Goal: Check status: Check status

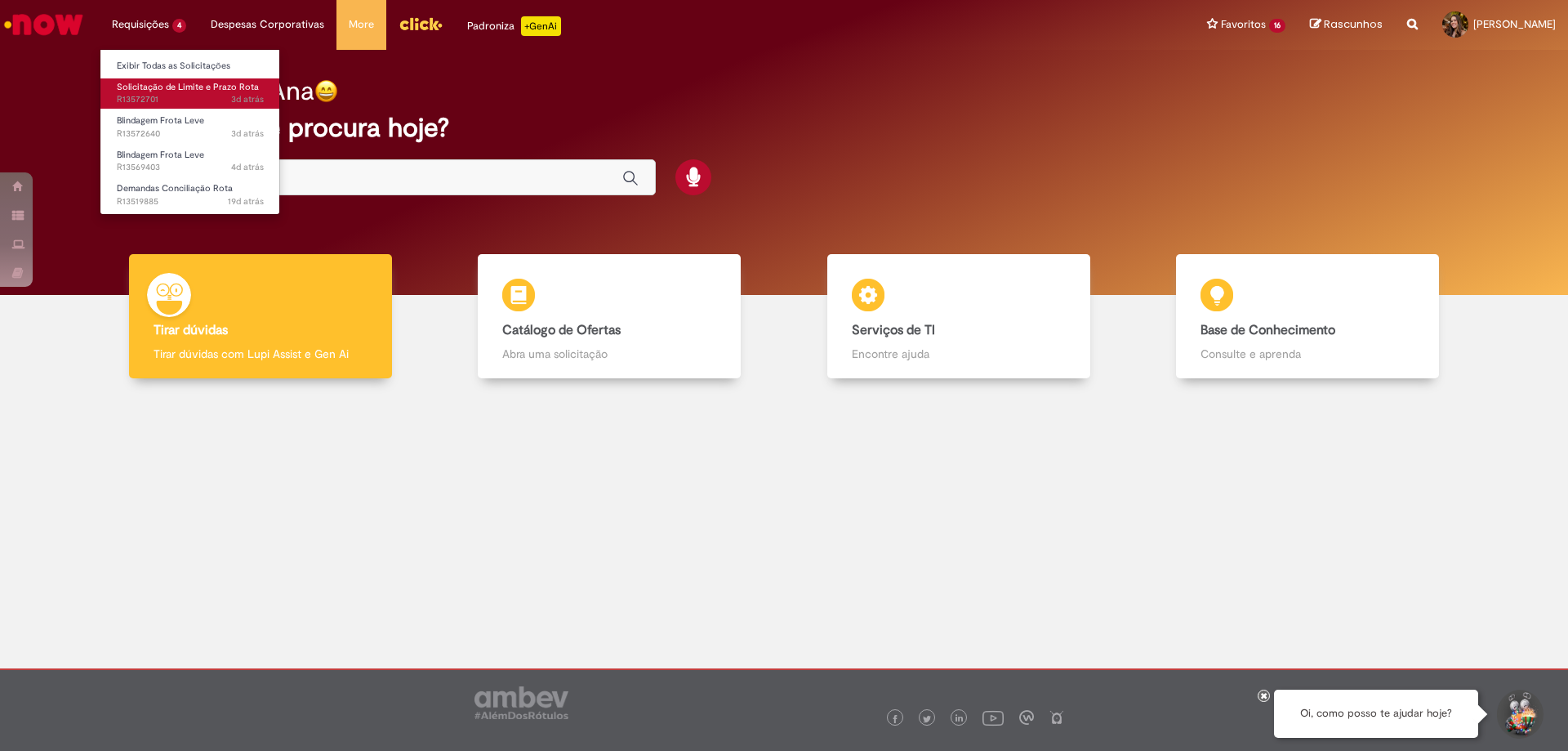
click at [160, 99] on span "3d atrás 3 dias atrás R13572701" at bounding box center [190, 99] width 147 height 13
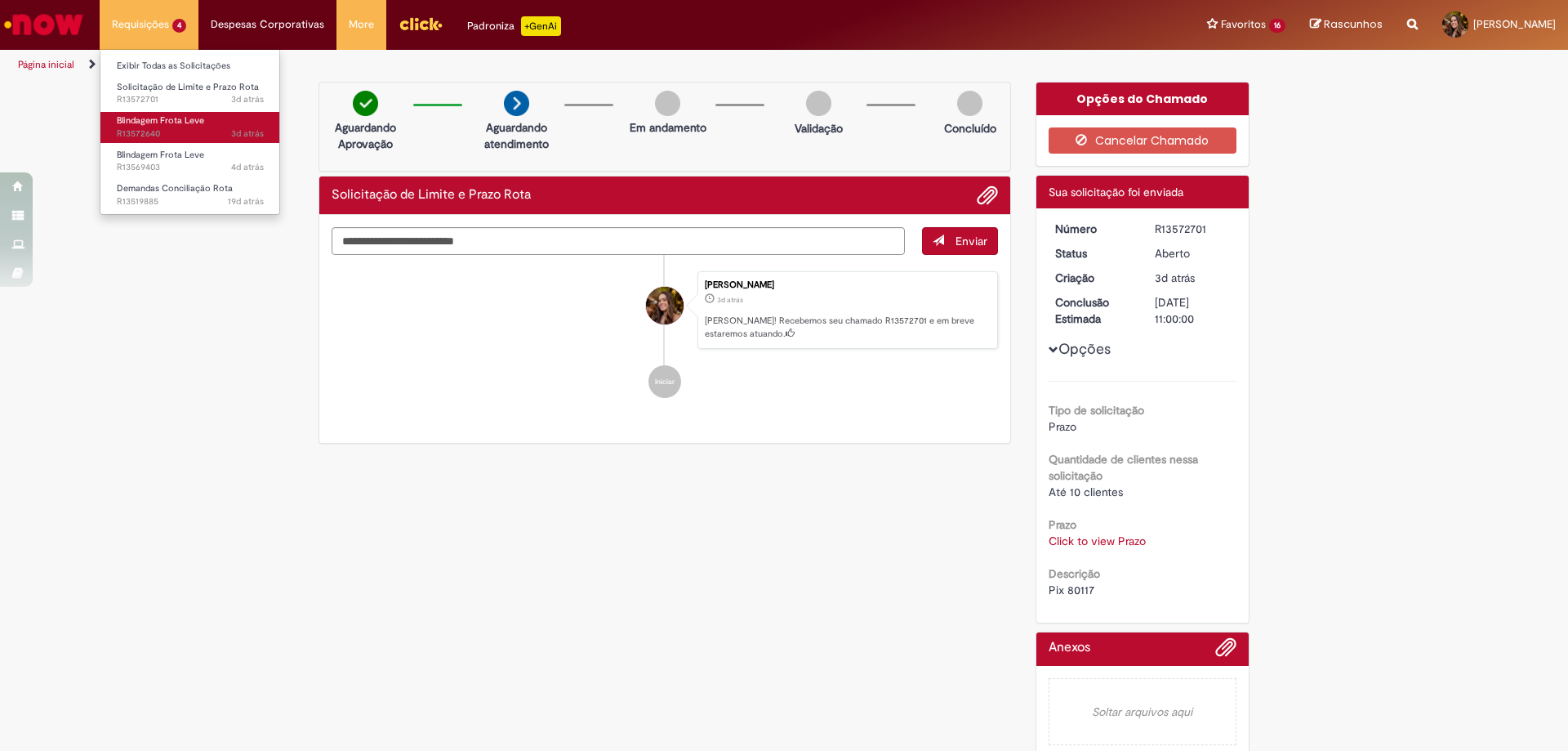
click at [157, 121] on span "Blindagem Frota Leve" at bounding box center [160, 120] width 87 height 12
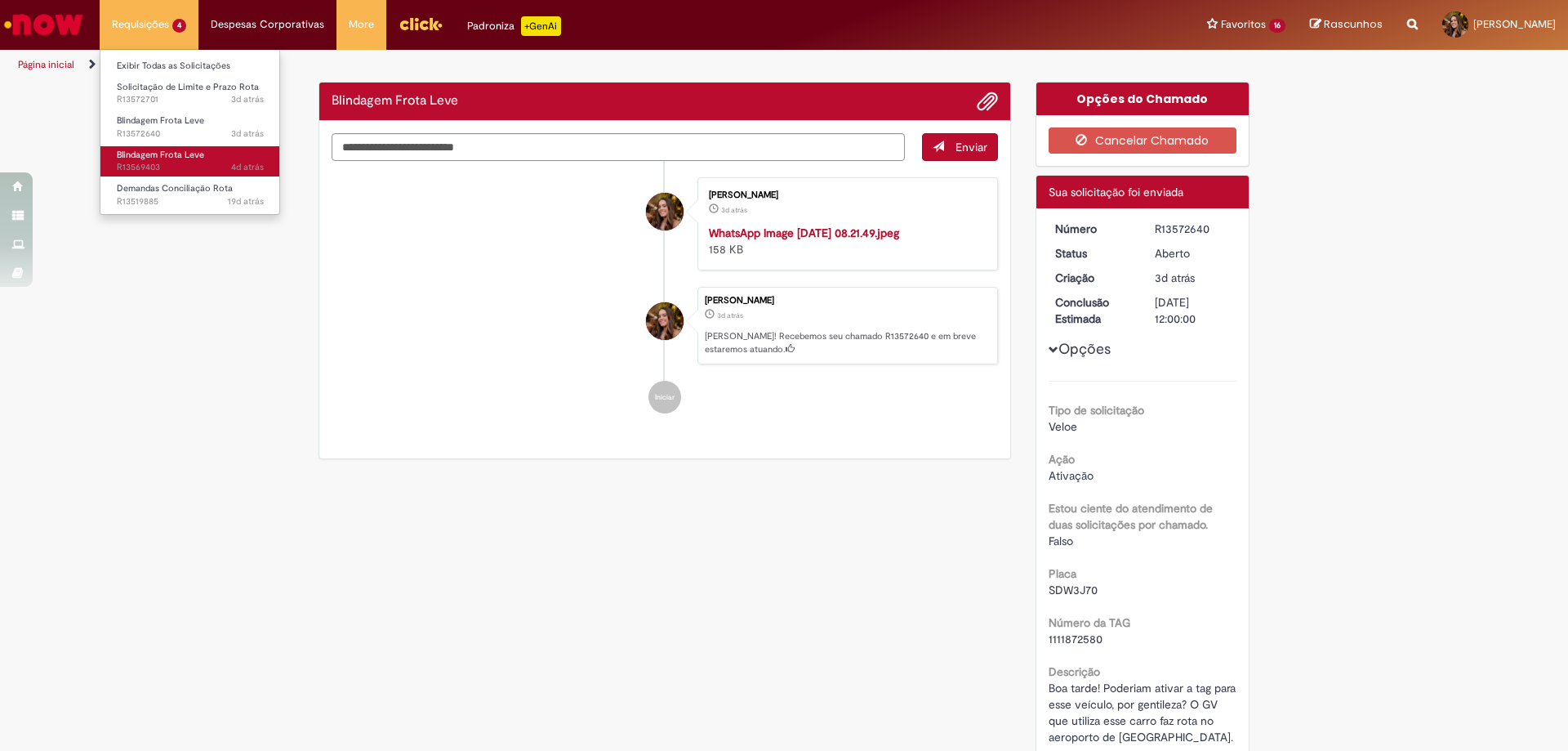
click at [174, 169] on span "4d atrás 4 dias atrás R13569403" at bounding box center [190, 168] width 147 height 13
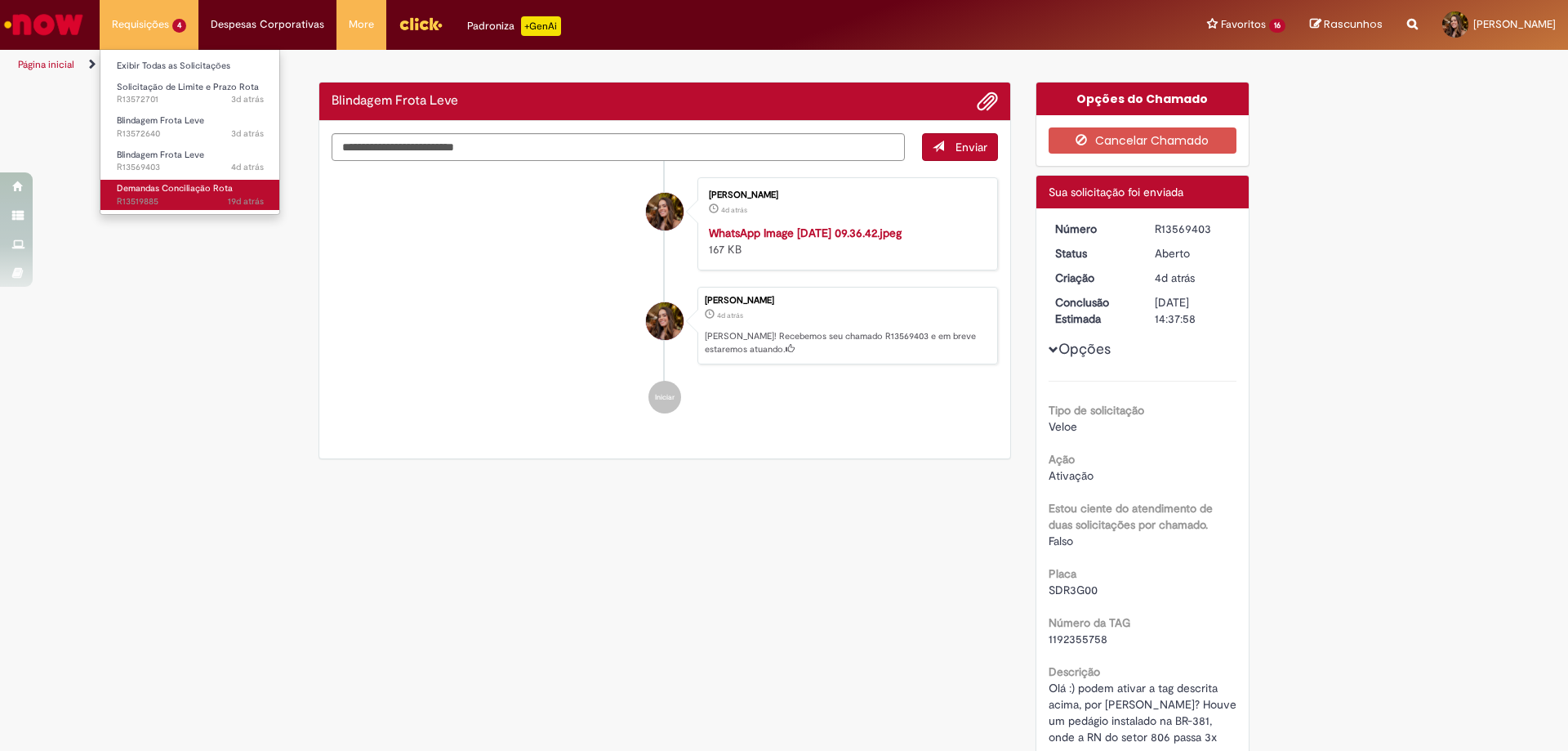
click at [188, 193] on span "Demandas Conciliação Rota" at bounding box center [175, 188] width 116 height 12
